Goal: Ask a question

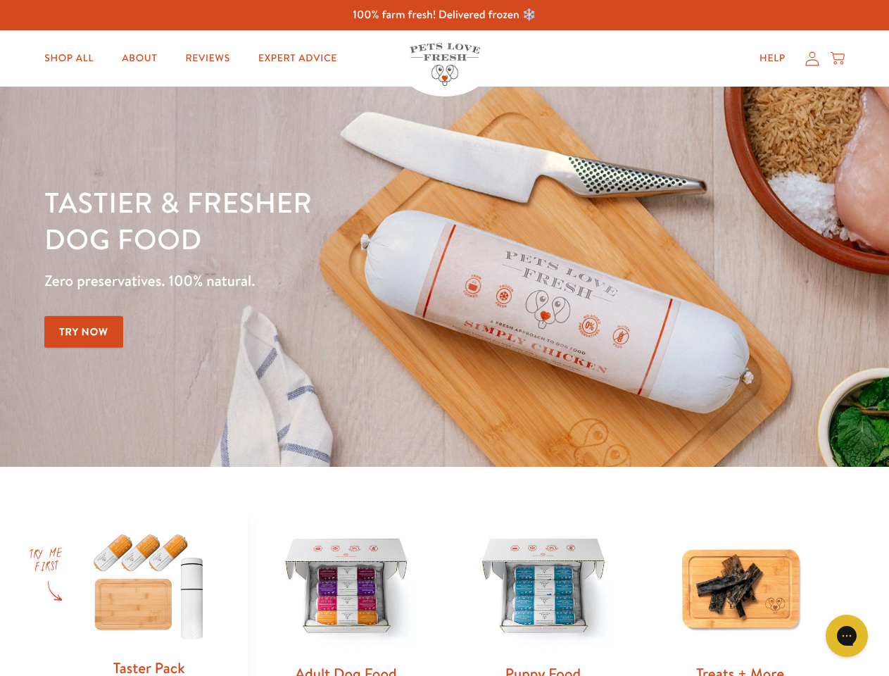
click at [444, 338] on div "Tastier & fresher dog food Zero preservatives. 100% natural. Try Now" at bounding box center [310, 277] width 533 height 186
click at [847, 636] on icon "Gorgias live chat" at bounding box center [846, 634] width 13 height 13
